Goal: Information Seeking & Learning: Learn about a topic

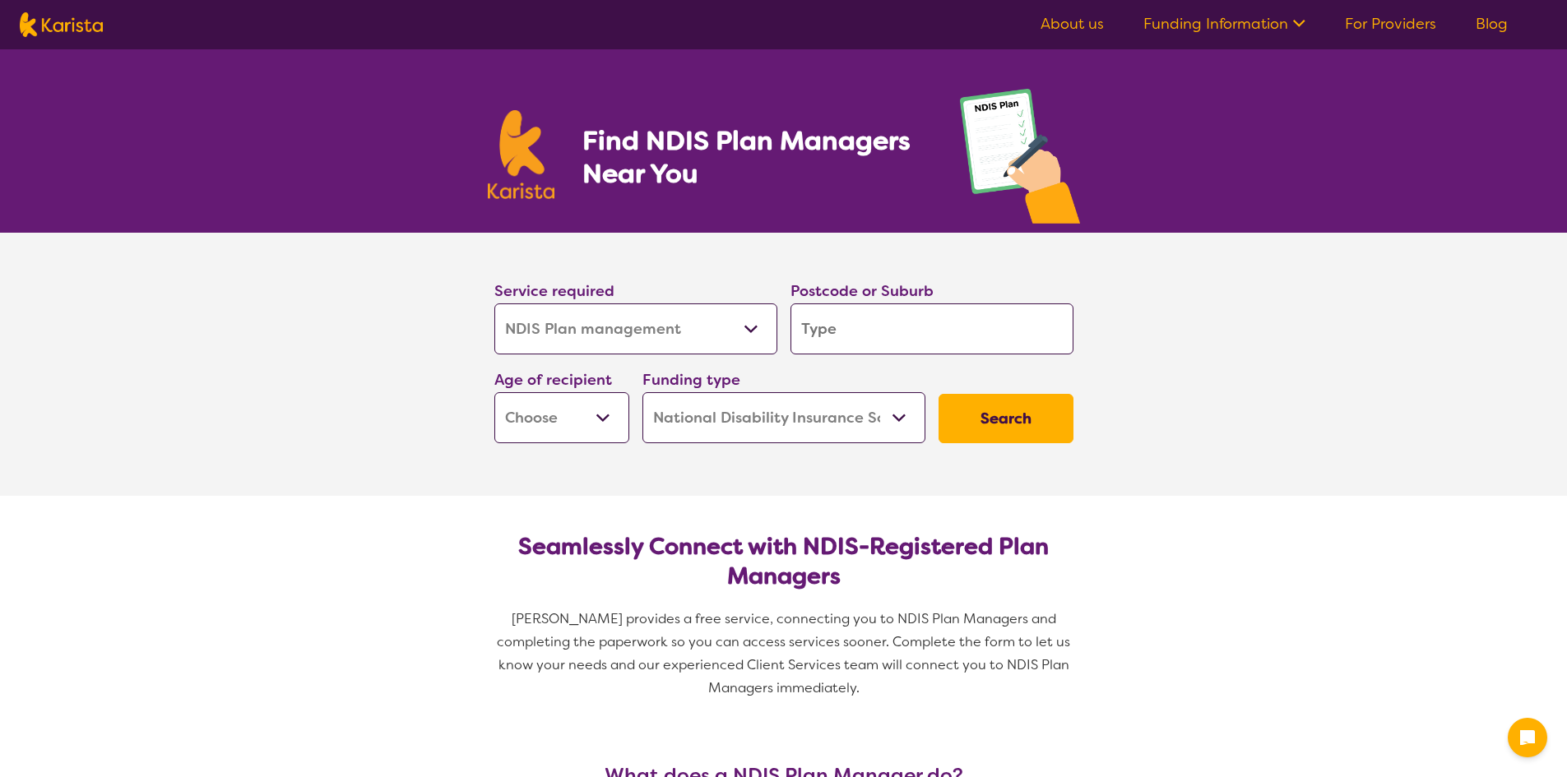
select select "NDIS Plan management"
select select "NDIS"
select select "NDIS Plan management"
select select "NDIS"
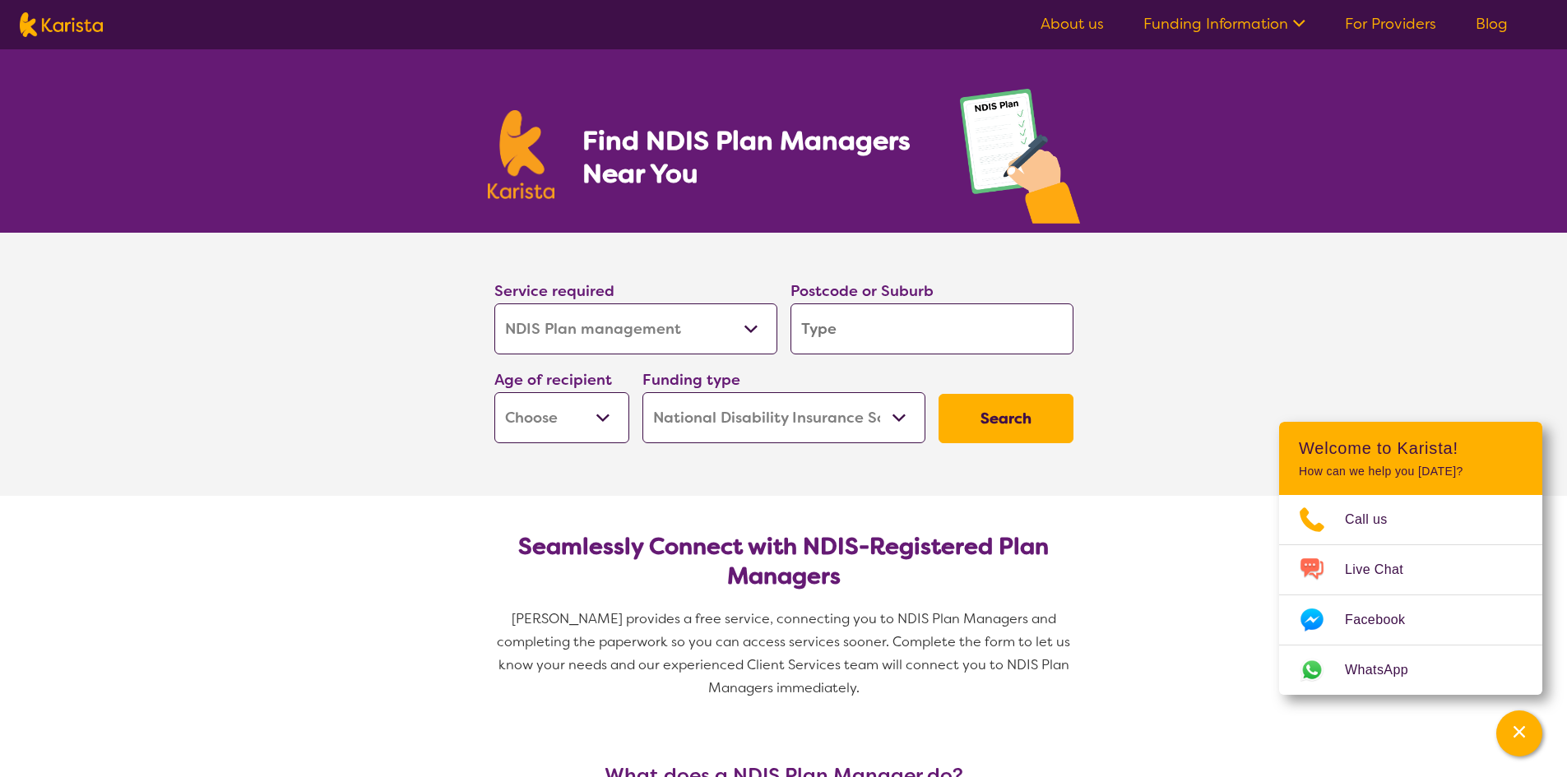
click at [1227, 341] on section "Service required Allied Health Assistant Assessment ([MEDICAL_DATA] or [MEDICAL…" at bounding box center [783, 364] width 1567 height 263
click at [757, 337] on select "Allied Health Assistant Assessment ([MEDICAL_DATA] or [MEDICAL_DATA]) Behaviour…" at bounding box center [635, 329] width 283 height 51
click at [892, 345] on input "search" at bounding box center [931, 329] width 283 height 51
type input "4"
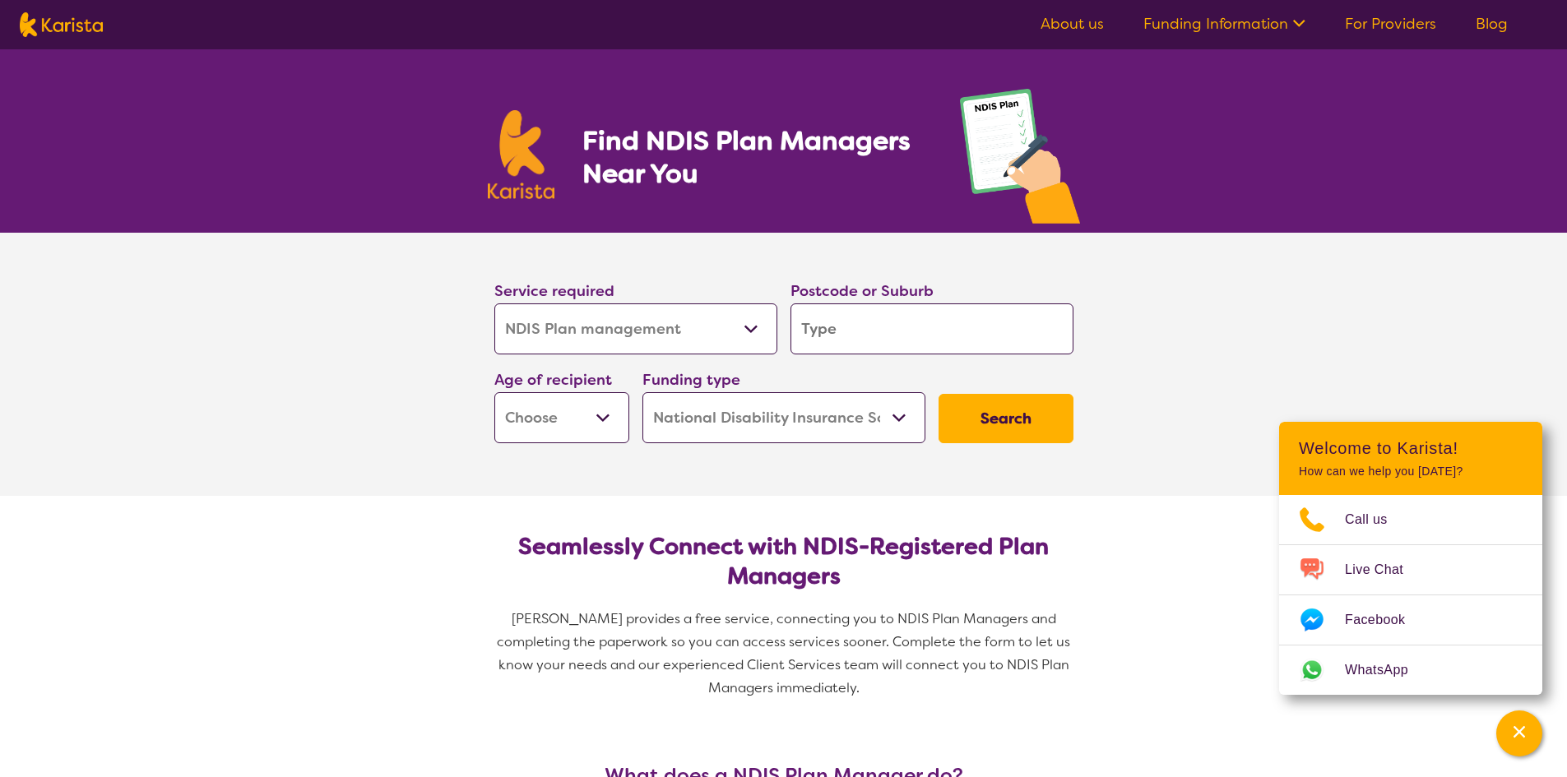
type input "4"
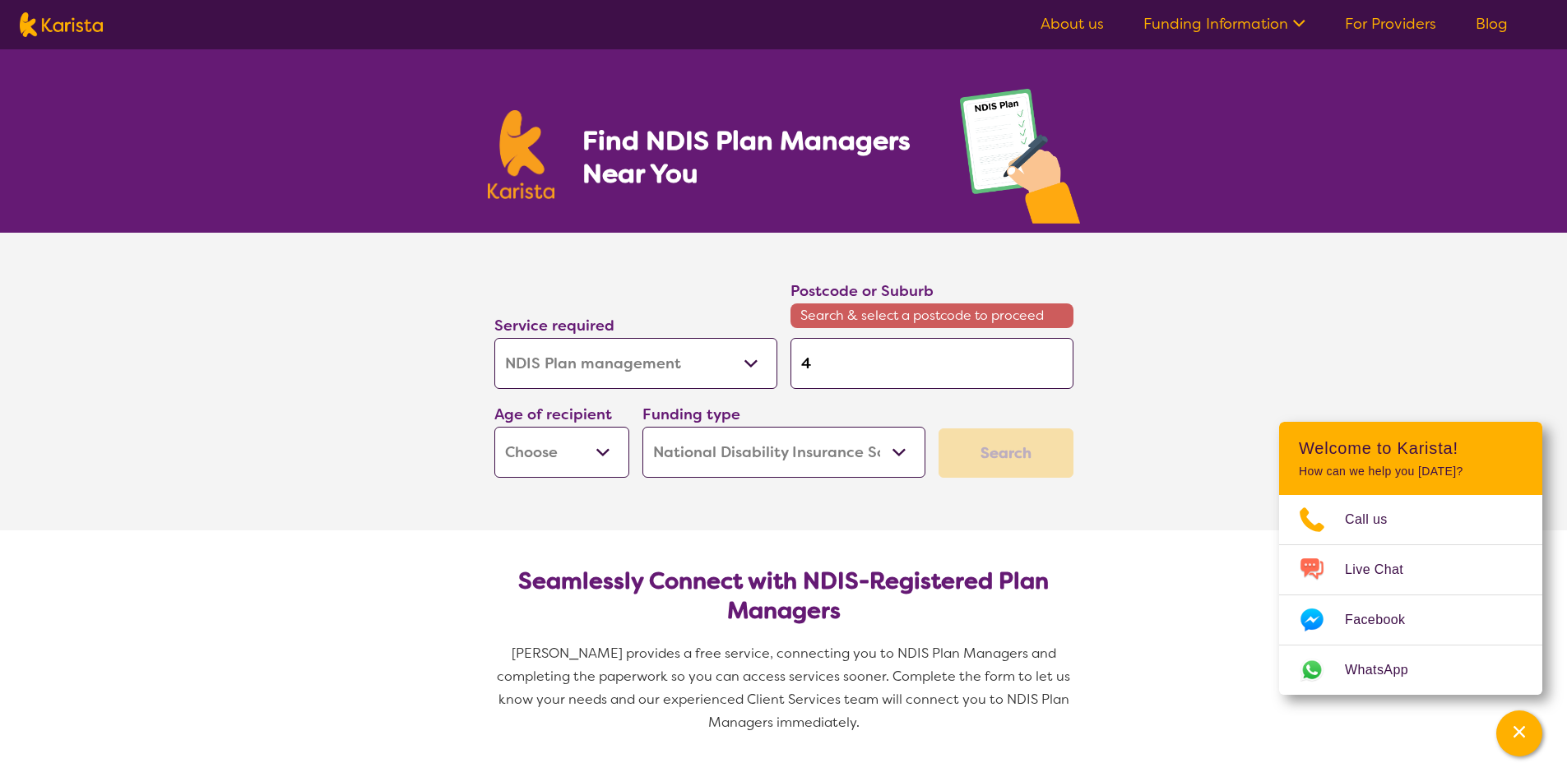
type input "41"
type input "415"
type input "4159"
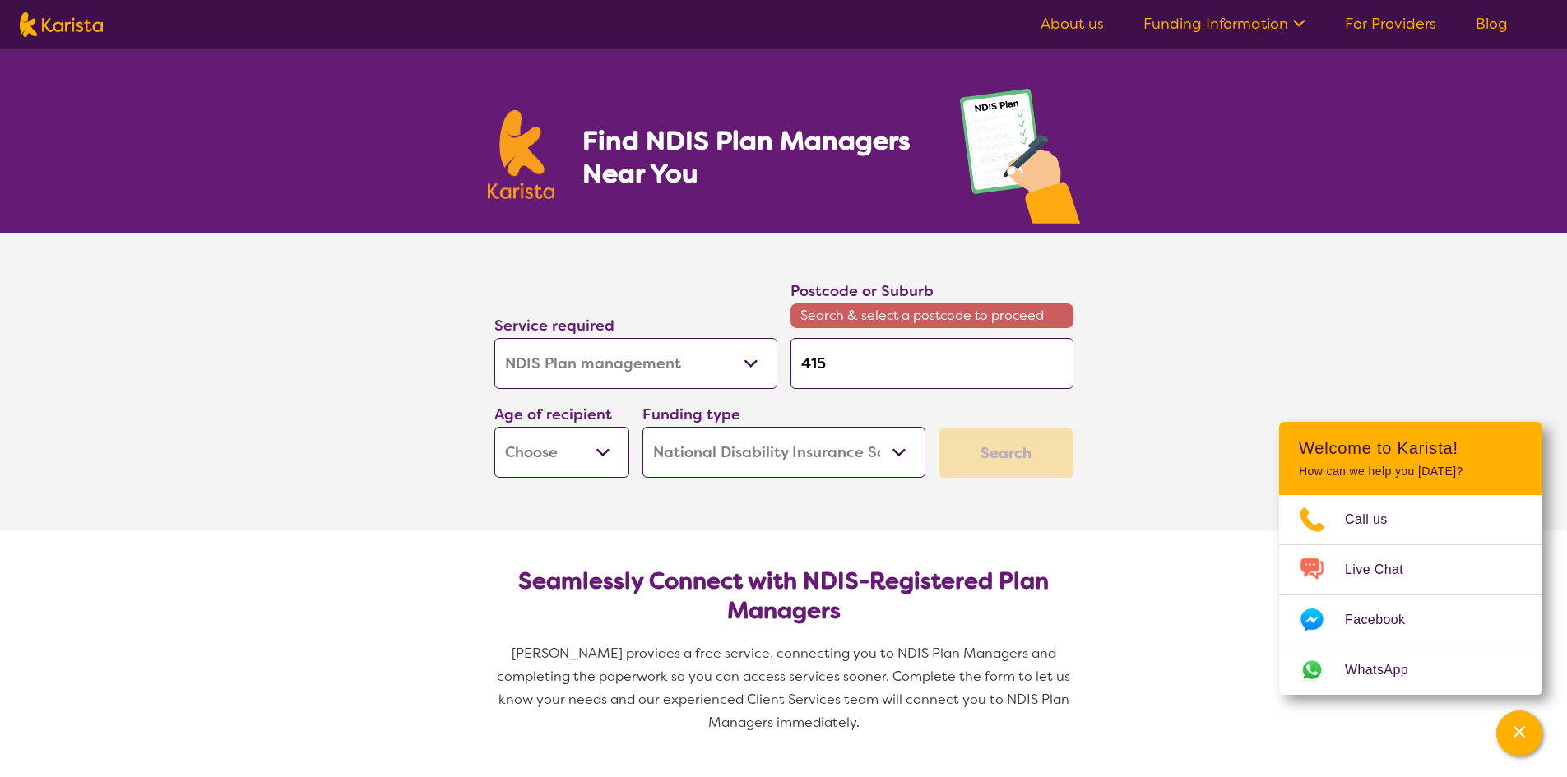
type input "4159"
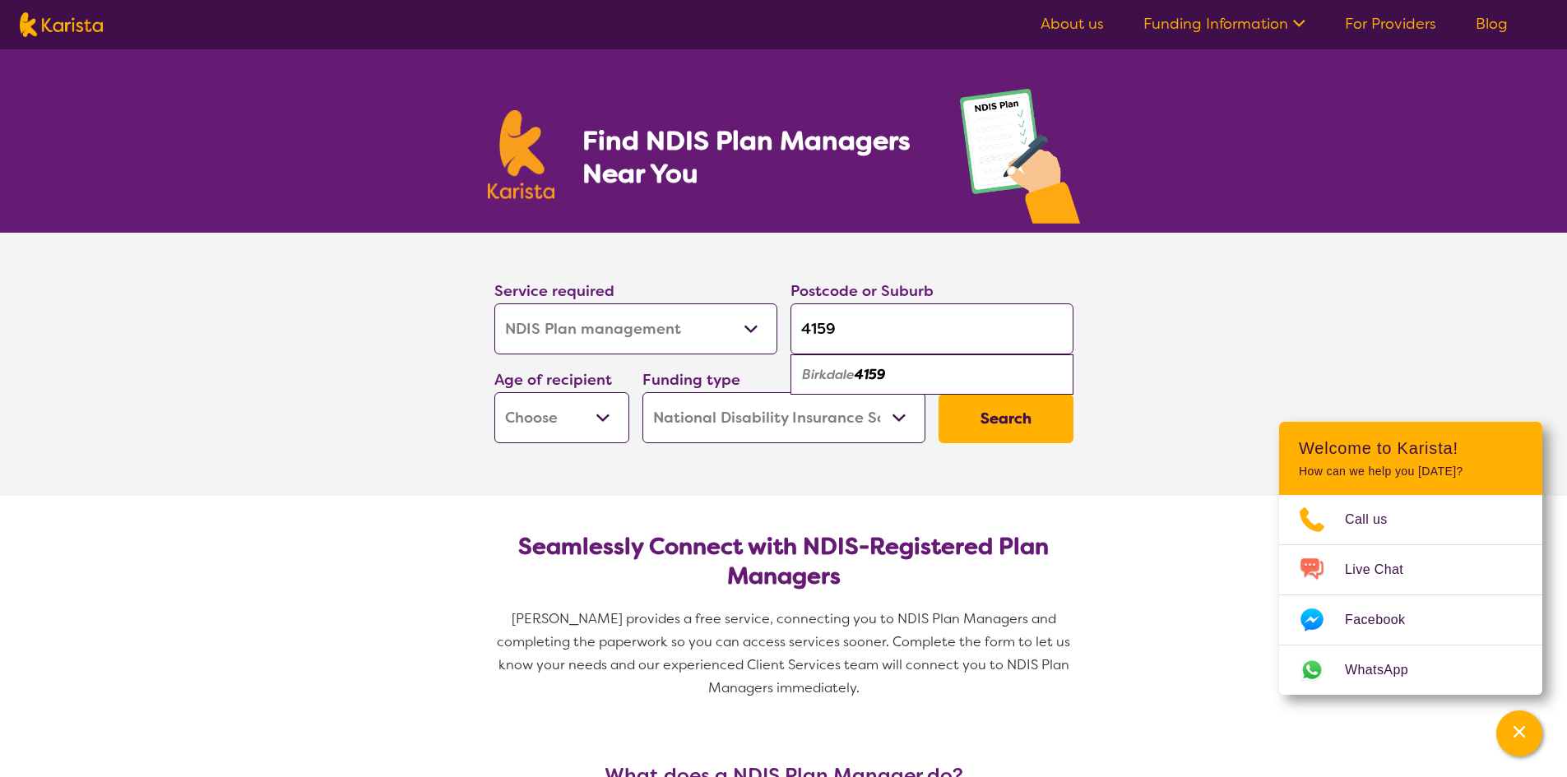
type input "4159"
click at [879, 375] on em "4159" at bounding box center [870, 374] width 30 height 17
click at [604, 433] on select "Early Childhood - 0 to 9 Child - 10 to 11 Adolescent - 12 to 17 Adult - 18 to 6…" at bounding box center [561, 417] width 135 height 51
select select "AS"
click at [494, 392] on select "Early Childhood - 0 to 9 Child - 10 to 11 Adolescent - 12 to 17 Adult - 18 to 6…" at bounding box center [561, 417] width 135 height 51
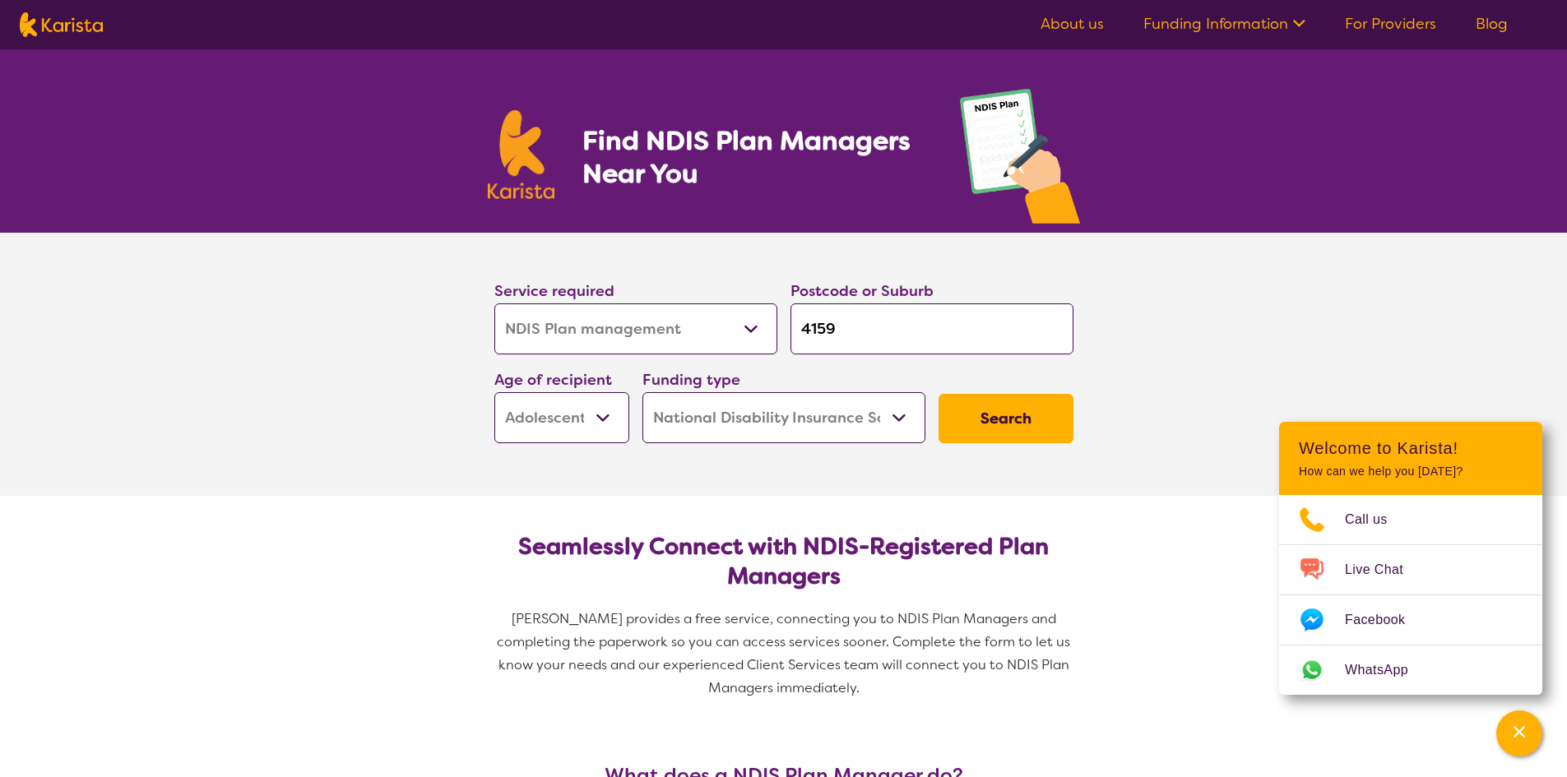
select select "AS"
click at [892, 415] on select "Home Care Package (HCP) National Disability Insurance Scheme (NDIS) I don't know" at bounding box center [783, 417] width 283 height 51
click at [1002, 415] on button "Search" at bounding box center [1006, 418] width 135 height 49
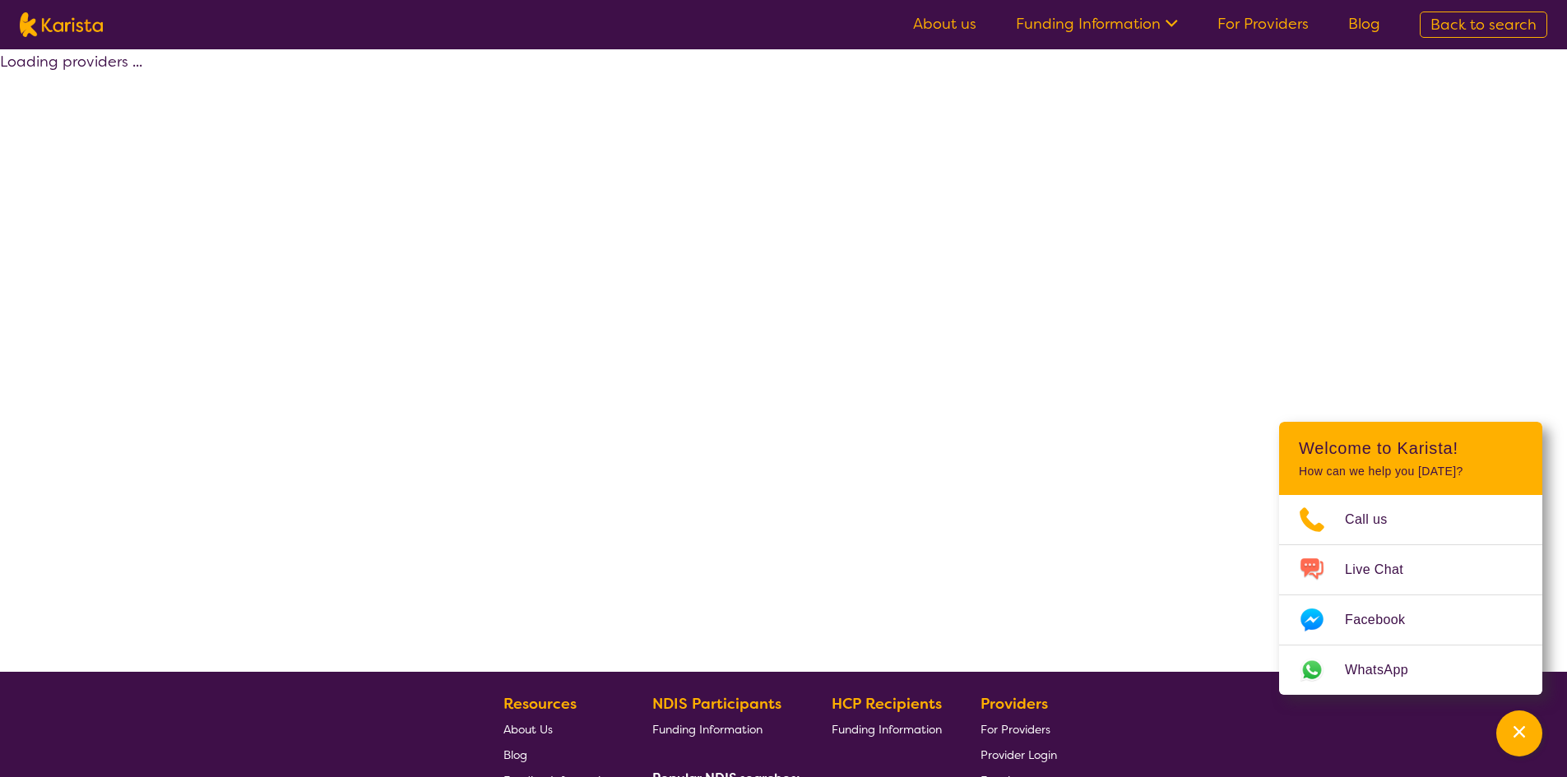
select select "by_score"
